Goal: Navigation & Orientation: Find specific page/section

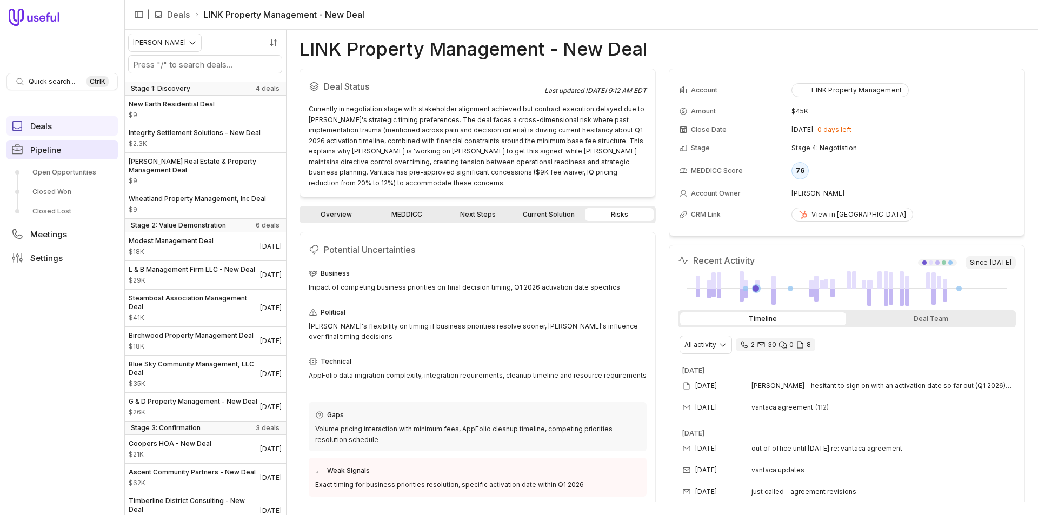
click at [68, 144] on link "Pipeline" at bounding box center [61, 149] width 111 height 19
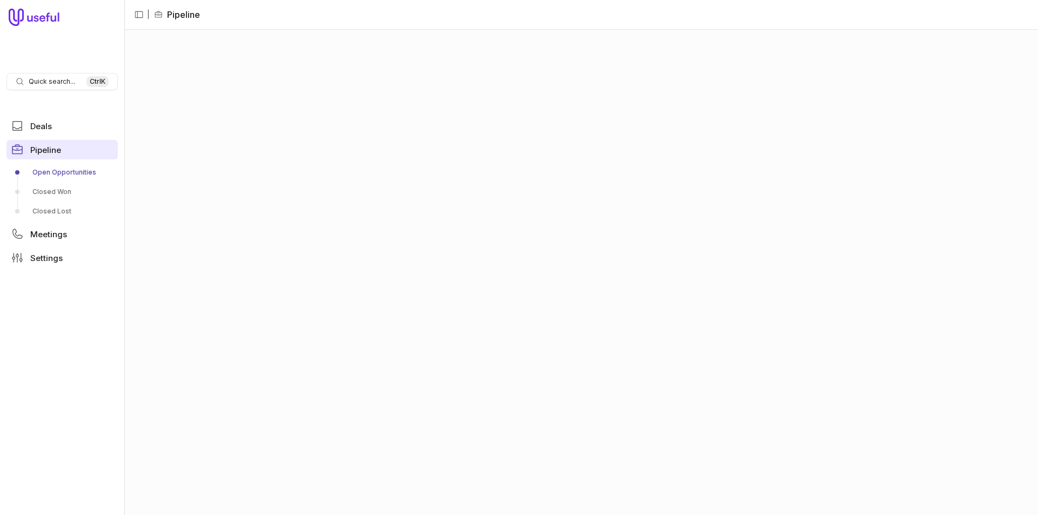
click at [64, 144] on link "Pipeline" at bounding box center [61, 149] width 111 height 19
click at [75, 129] on link "Deals" at bounding box center [61, 125] width 111 height 19
click at [91, 147] on link "Pipeline" at bounding box center [61, 149] width 111 height 19
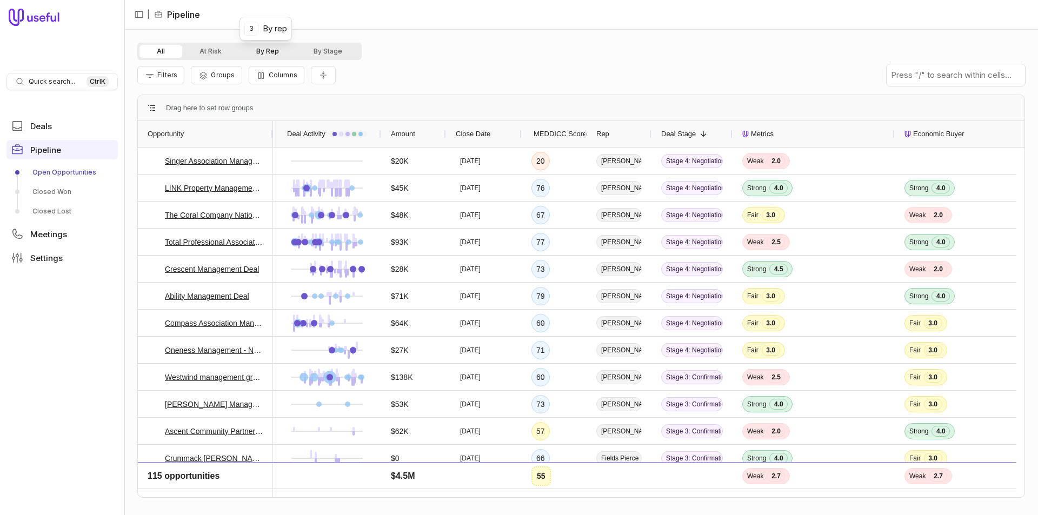
click at [282, 54] on button "By Rep" at bounding box center [267, 51] width 57 height 13
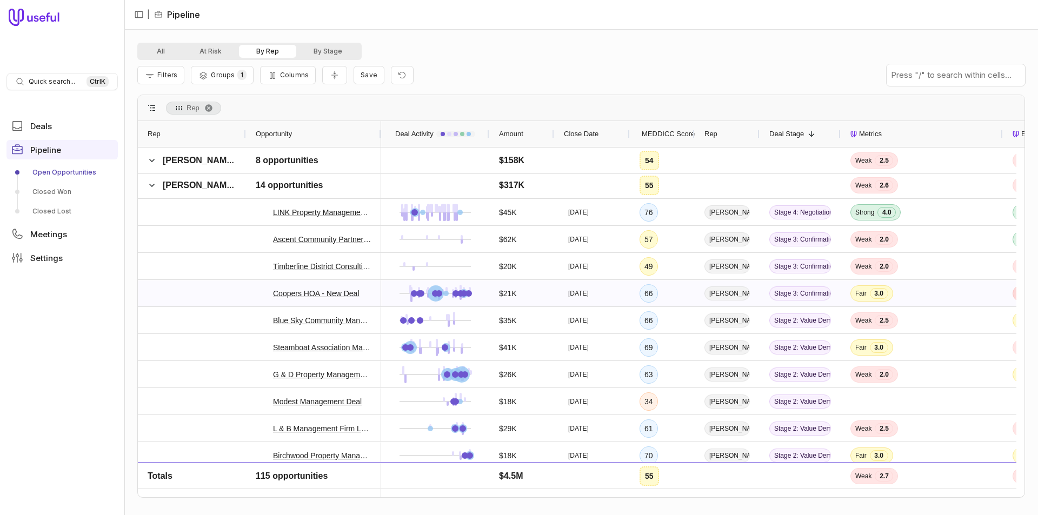
scroll to position [216, 0]
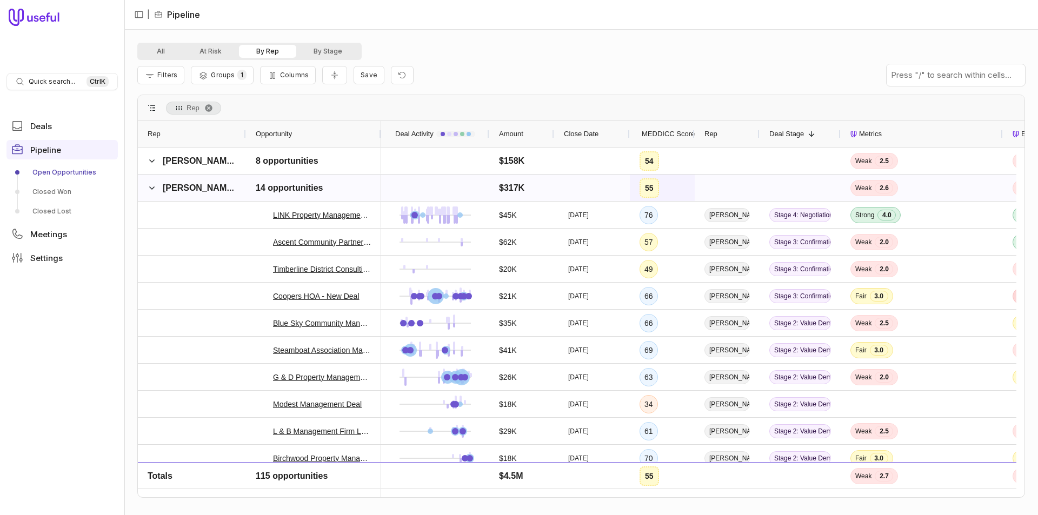
click at [632, 189] on div "55" at bounding box center [662, 188] width 65 height 26
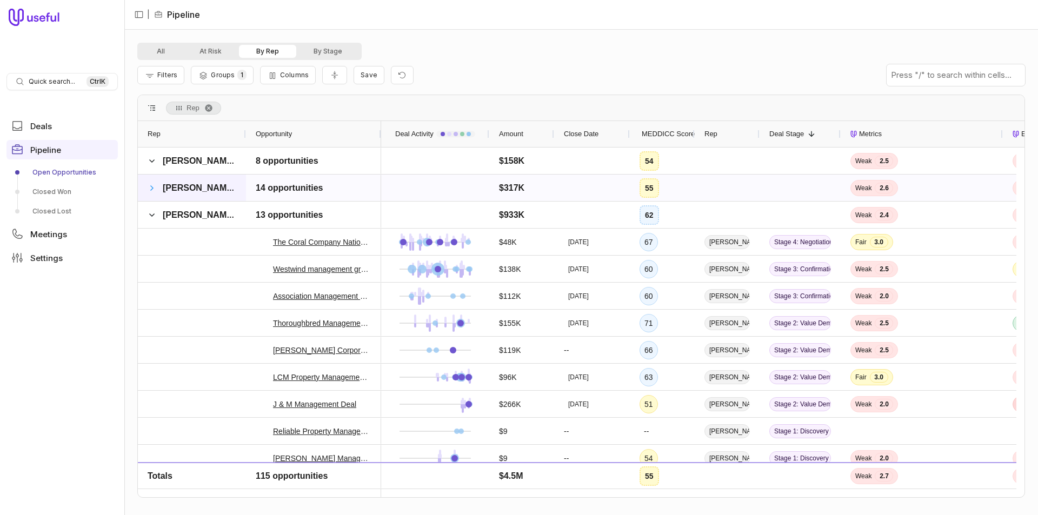
click at [154, 184] on span at bounding box center [152, 188] width 9 height 9
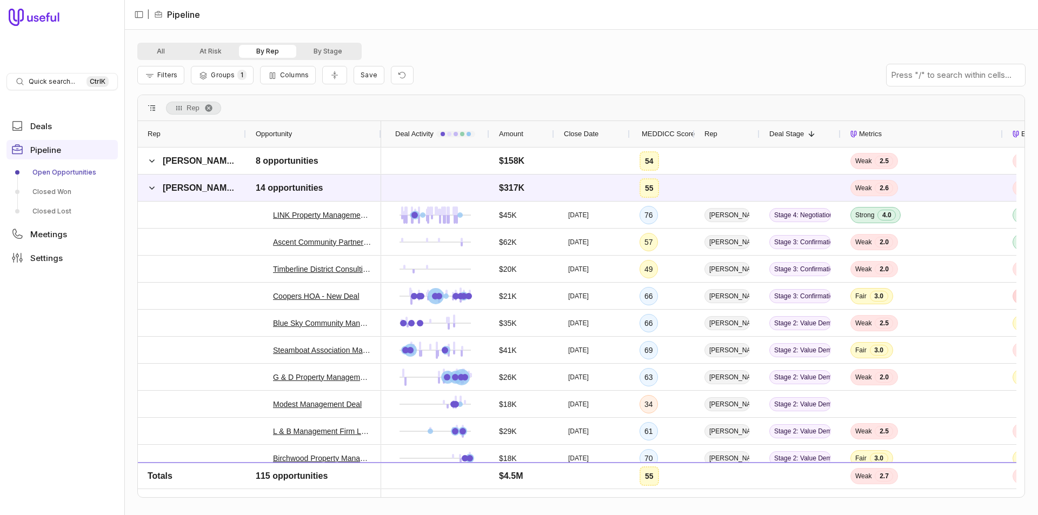
click at [646, 129] on span "MEDDICC Score" at bounding box center [668, 134] width 53 height 13
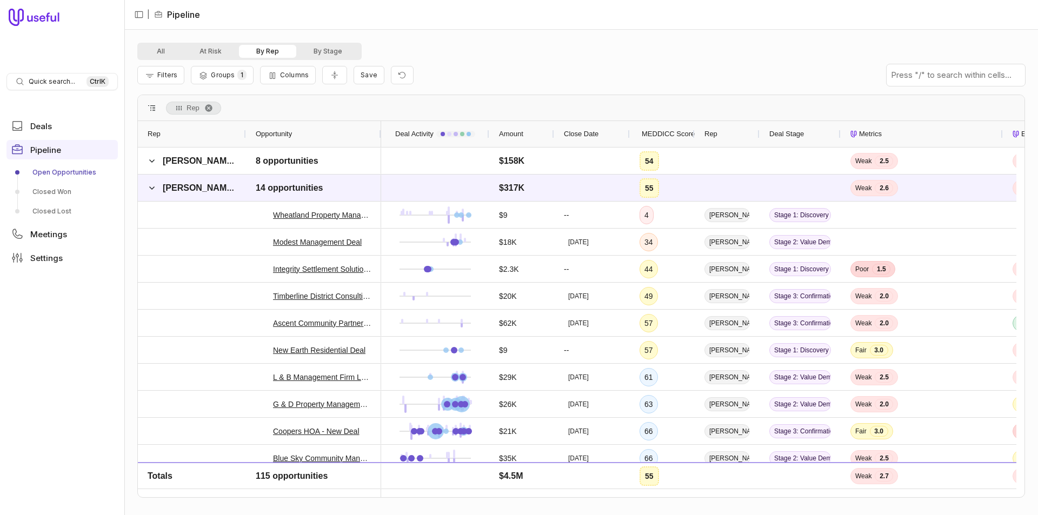
click at [646, 129] on span "MEDDICC Score" at bounding box center [668, 134] width 53 height 13
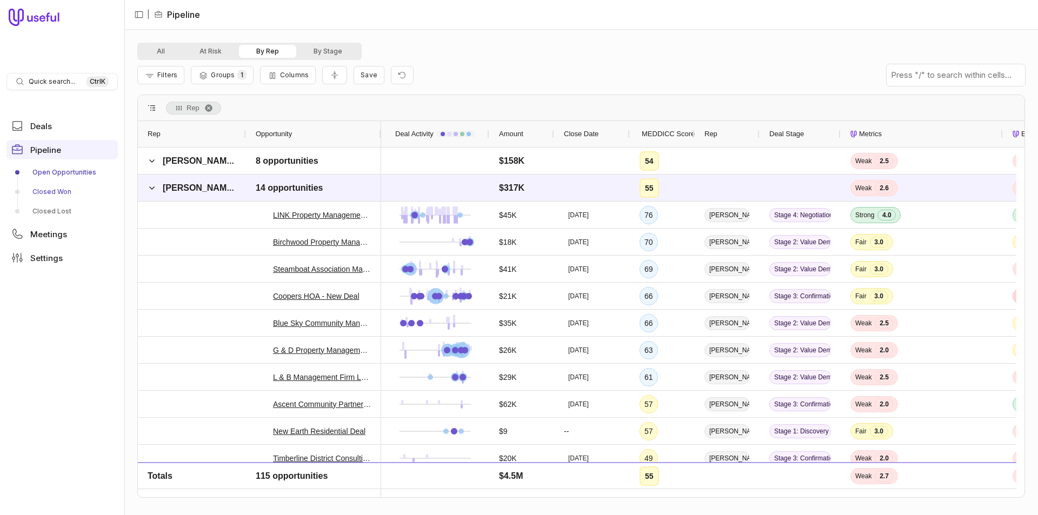
click at [35, 188] on link "Closed Won" at bounding box center [61, 191] width 111 height 17
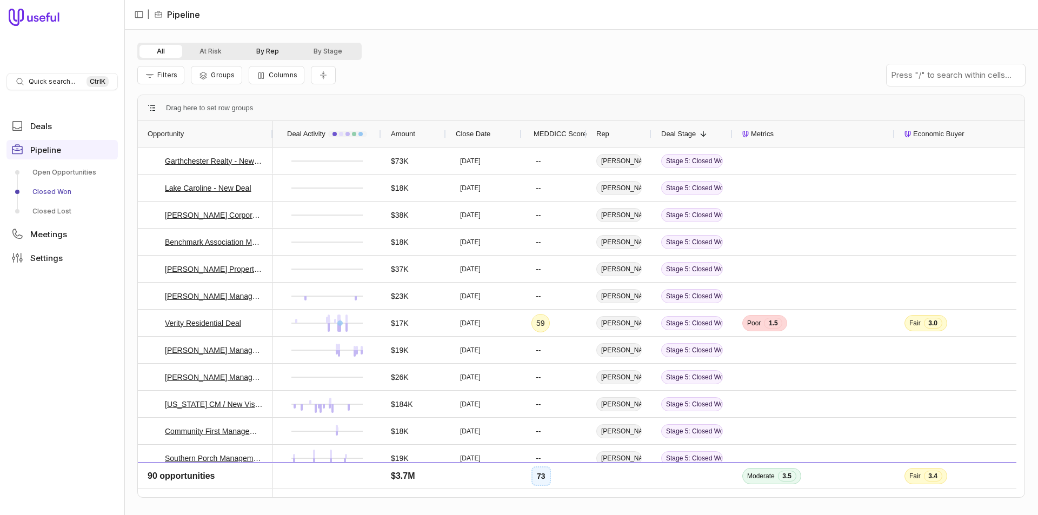
click at [286, 52] on button "By Rep" at bounding box center [267, 51] width 57 height 13
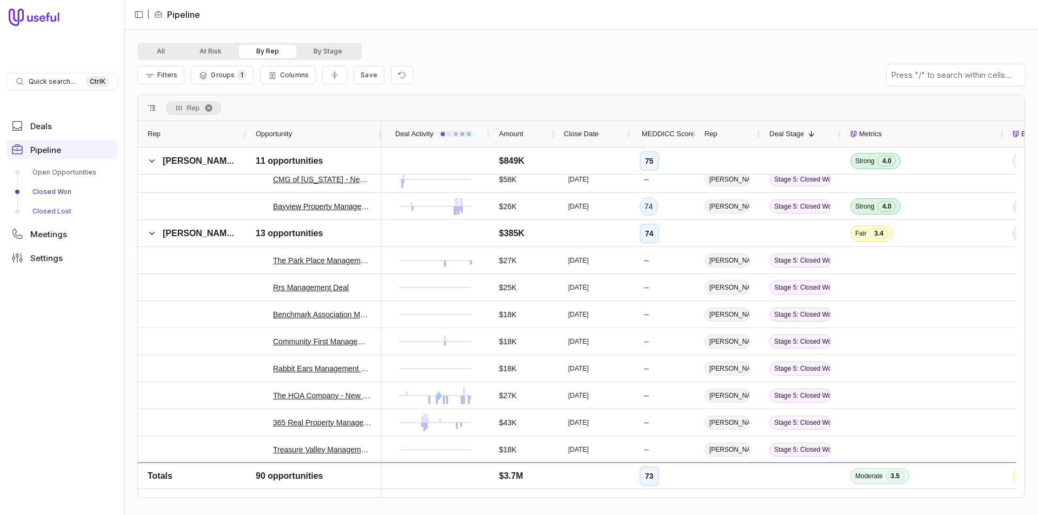
click at [76, 213] on link "Closed Lost" at bounding box center [61, 211] width 111 height 17
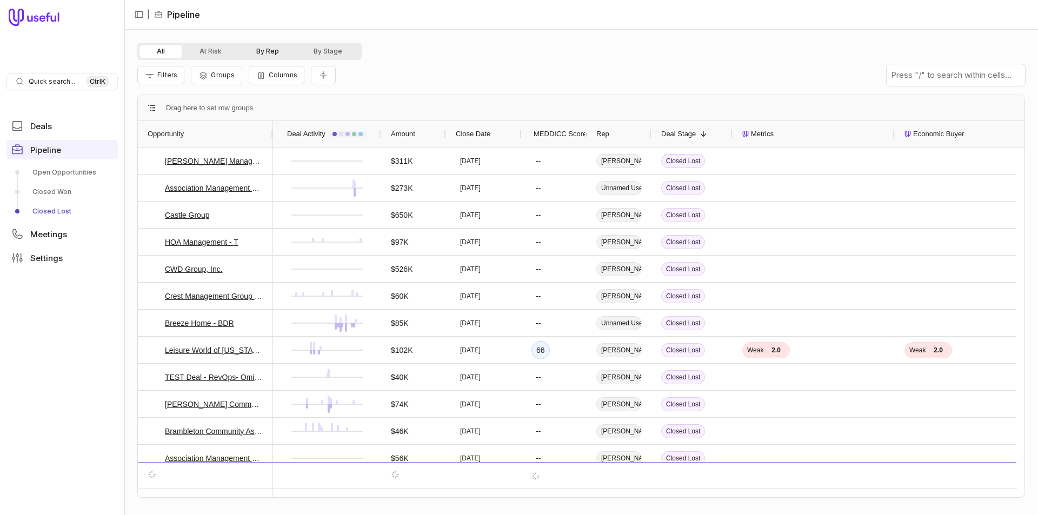
click at [267, 57] on button "By Rep" at bounding box center [267, 51] width 57 height 13
